Goal: Find specific page/section: Find specific page/section

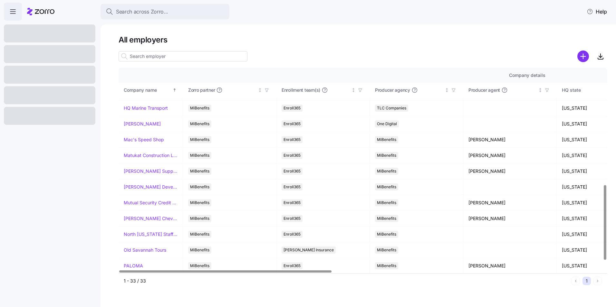
scroll to position [345, 0]
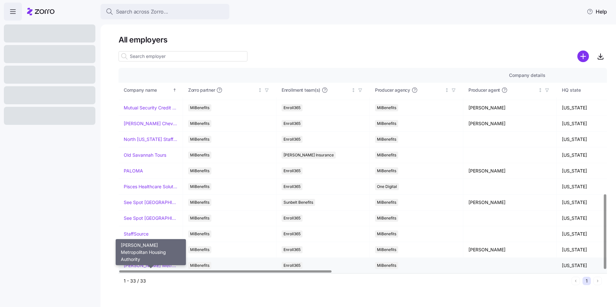
click at [145, 265] on link "[PERSON_NAME] Metropolitan Housing Authority" at bounding box center [151, 266] width 54 height 6
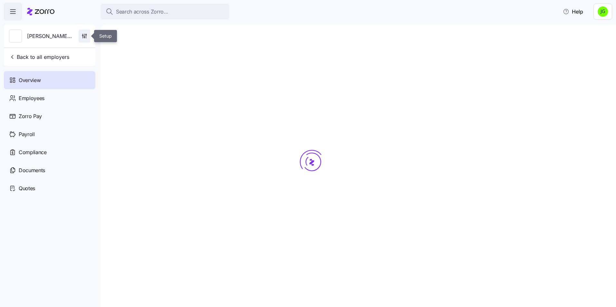
click at [82, 34] on icon "button" at bounding box center [84, 36] width 6 height 6
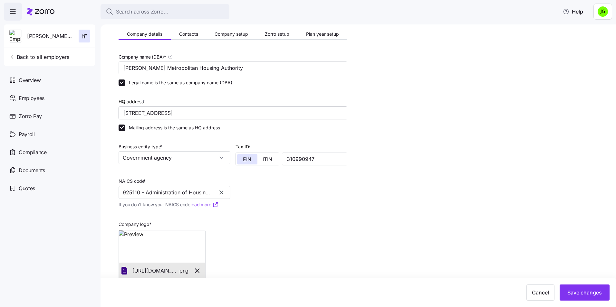
scroll to position [33, 0]
